Goal: Find specific page/section: Find specific page/section

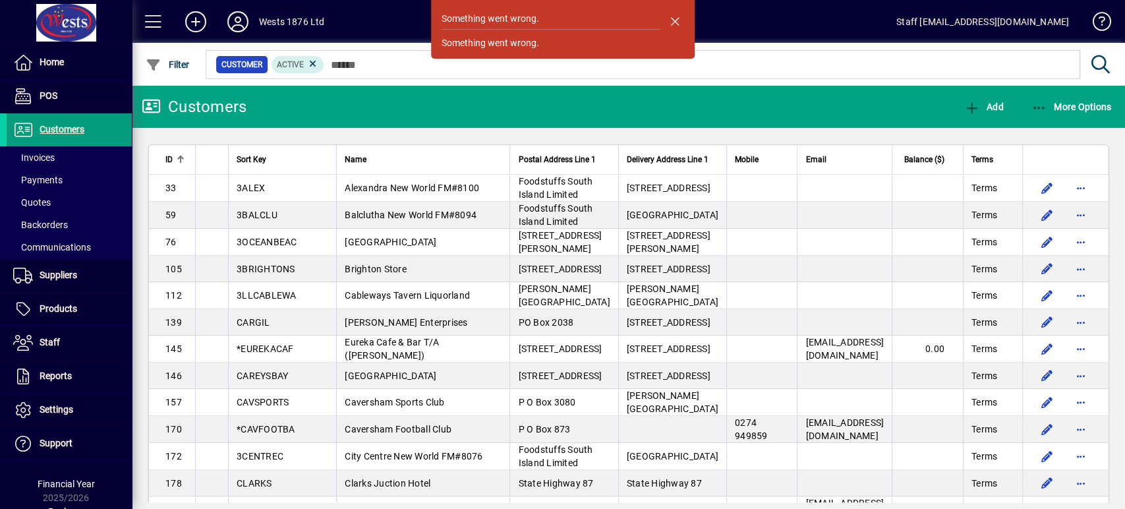
click at [677, 20] on span "button" at bounding box center [676, 21] width 32 height 32
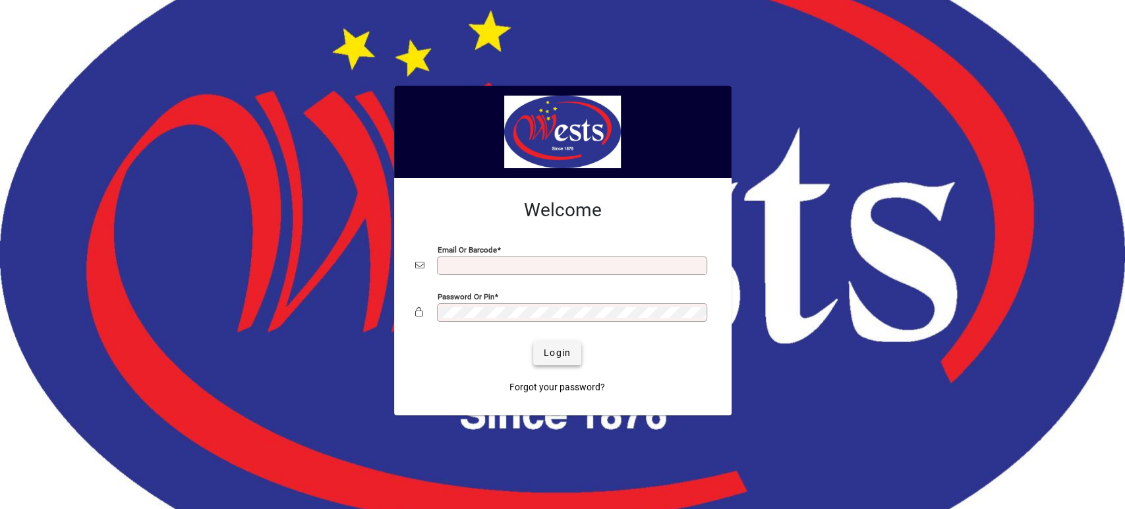
type input "**********"
click at [559, 355] on span "Login" at bounding box center [557, 353] width 27 height 14
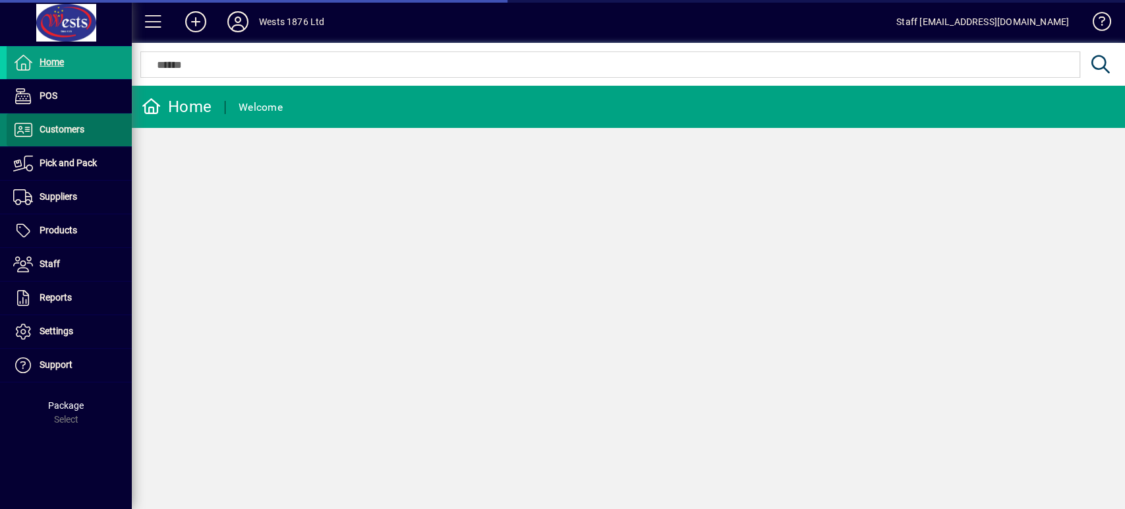
click at [64, 127] on span "Customers" at bounding box center [62, 129] width 45 height 11
